Goal: Task Accomplishment & Management: Use online tool/utility

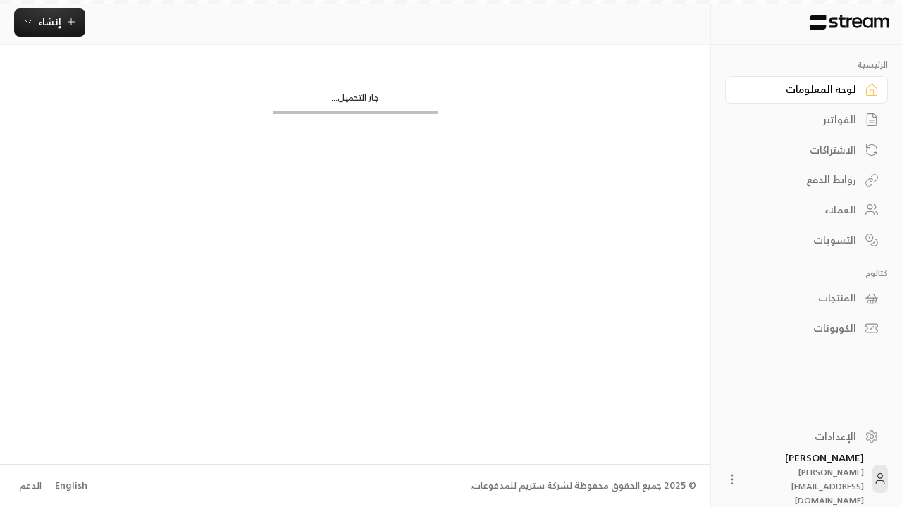
click at [69, 485] on div "English" at bounding box center [71, 486] width 32 height 14
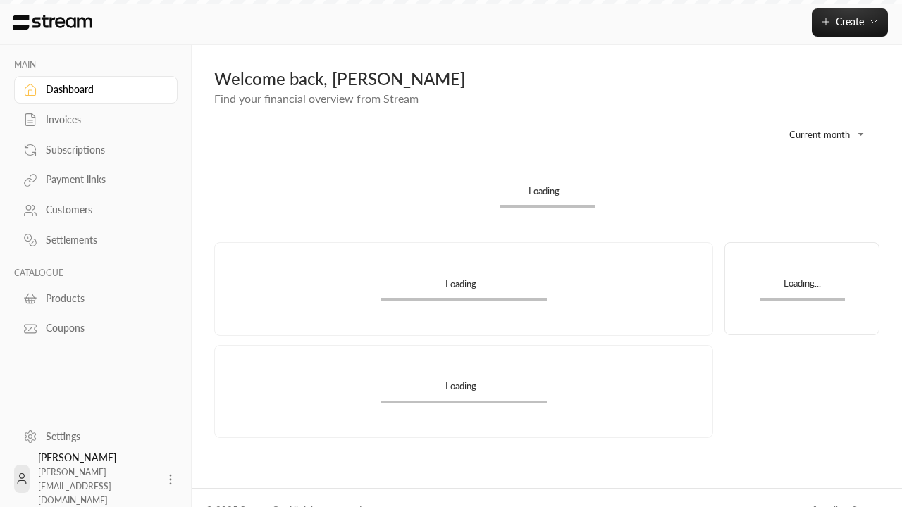
click at [94, 298] on div "Products" at bounding box center [103, 299] width 114 height 14
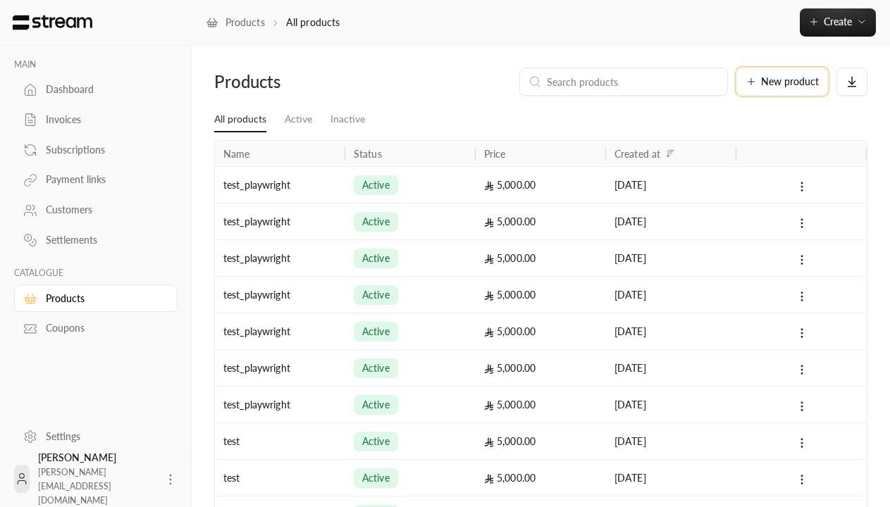
click at [782, 82] on span "New product" at bounding box center [790, 82] width 58 height 10
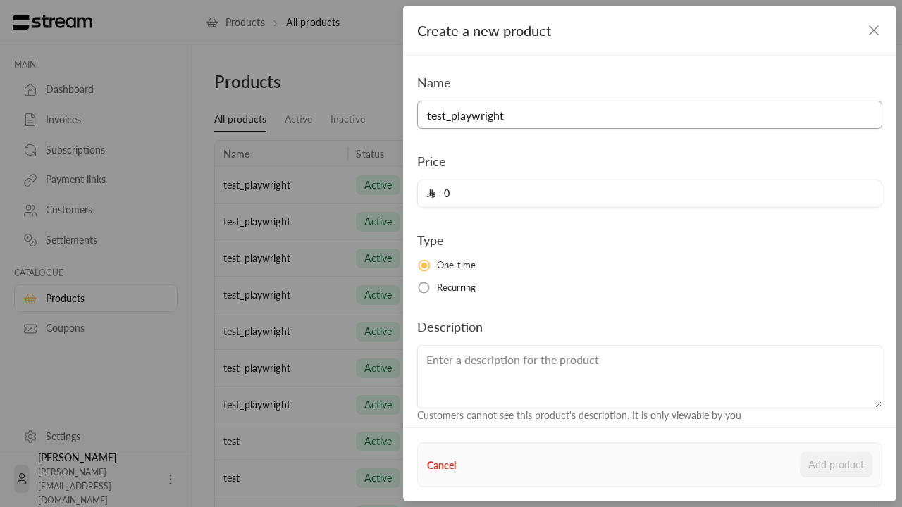
type input "test_playwright"
type input "5000"
click at [836, 465] on button "Add product" at bounding box center [835, 464] width 73 height 25
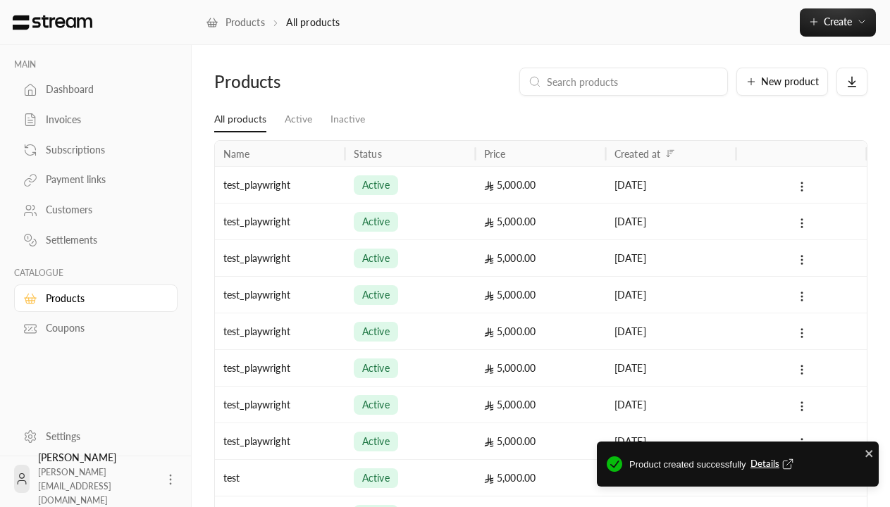
click at [773, 464] on span "Details" at bounding box center [773, 464] width 46 height 14
